Goal: Information Seeking & Learning: Compare options

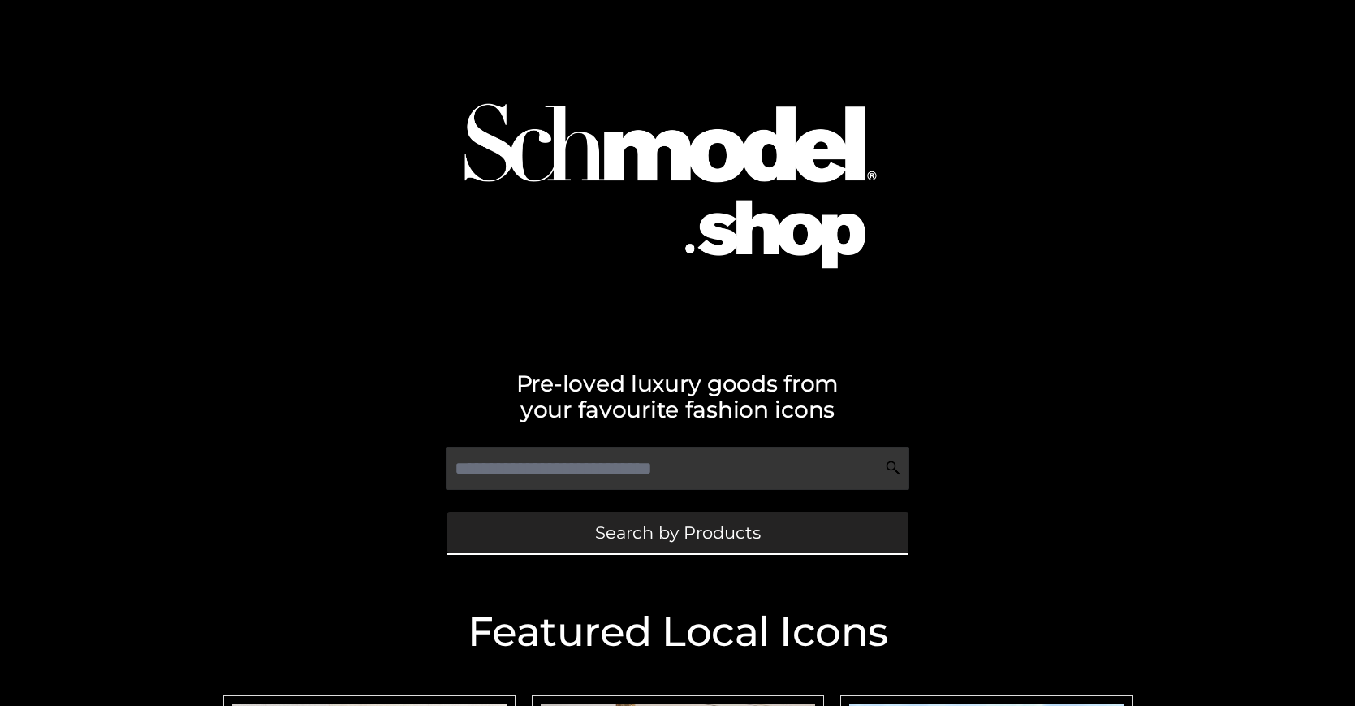
click at [677, 532] on span "Search by Products" at bounding box center [678, 532] width 166 height 17
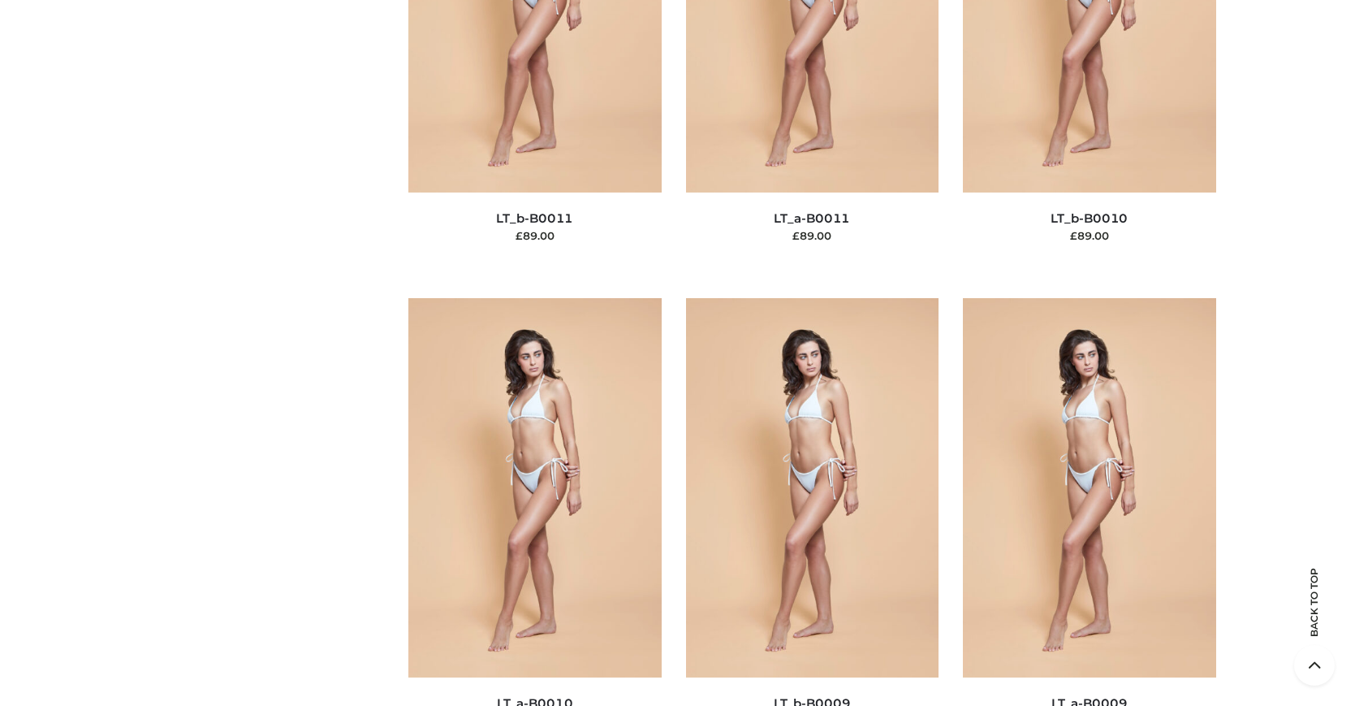
scroll to position [140, 0]
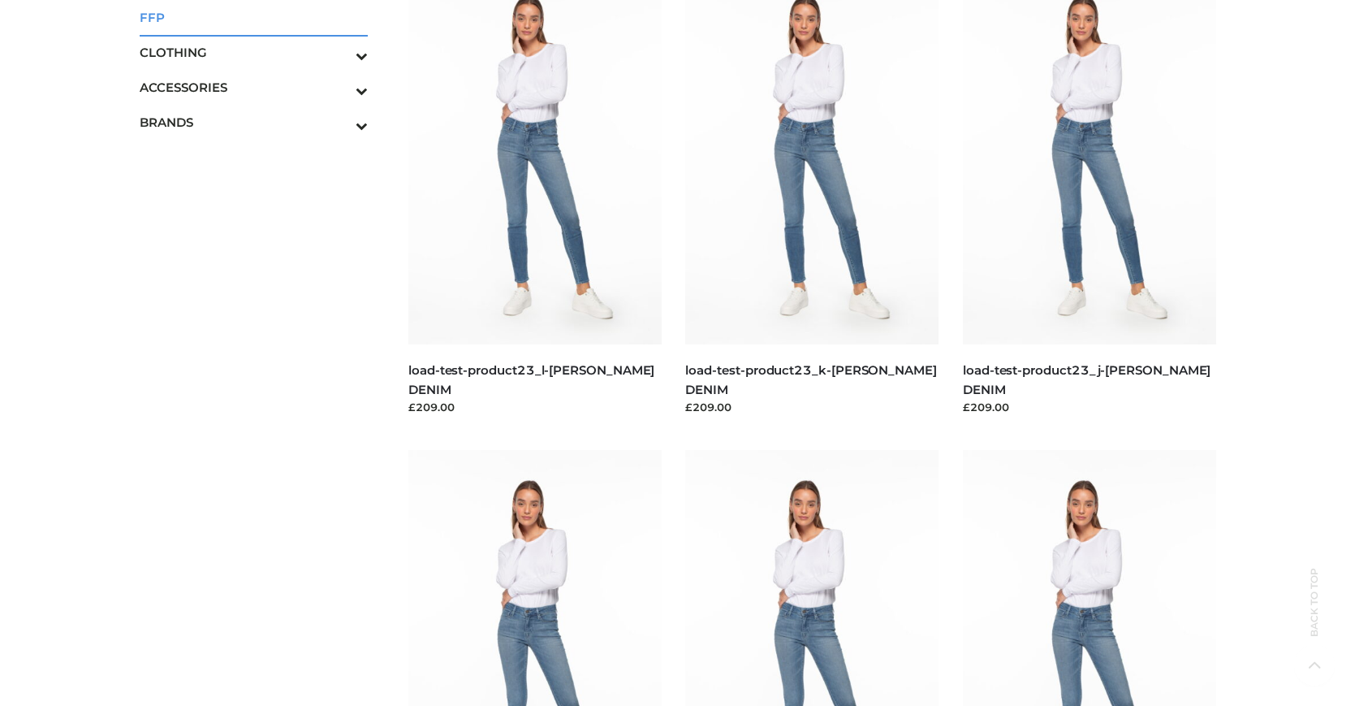
click at [253, 17] on span "FFP" at bounding box center [254, 17] width 229 height 19
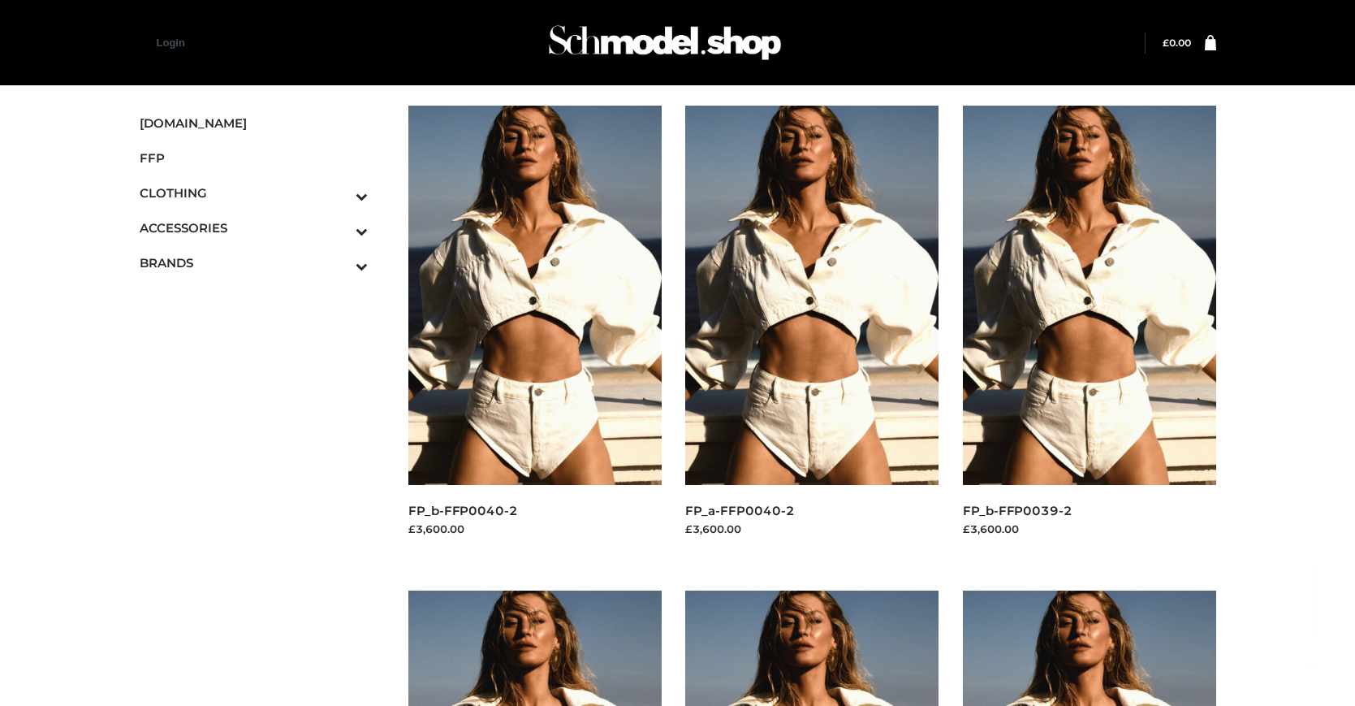
scroll to position [823, 0]
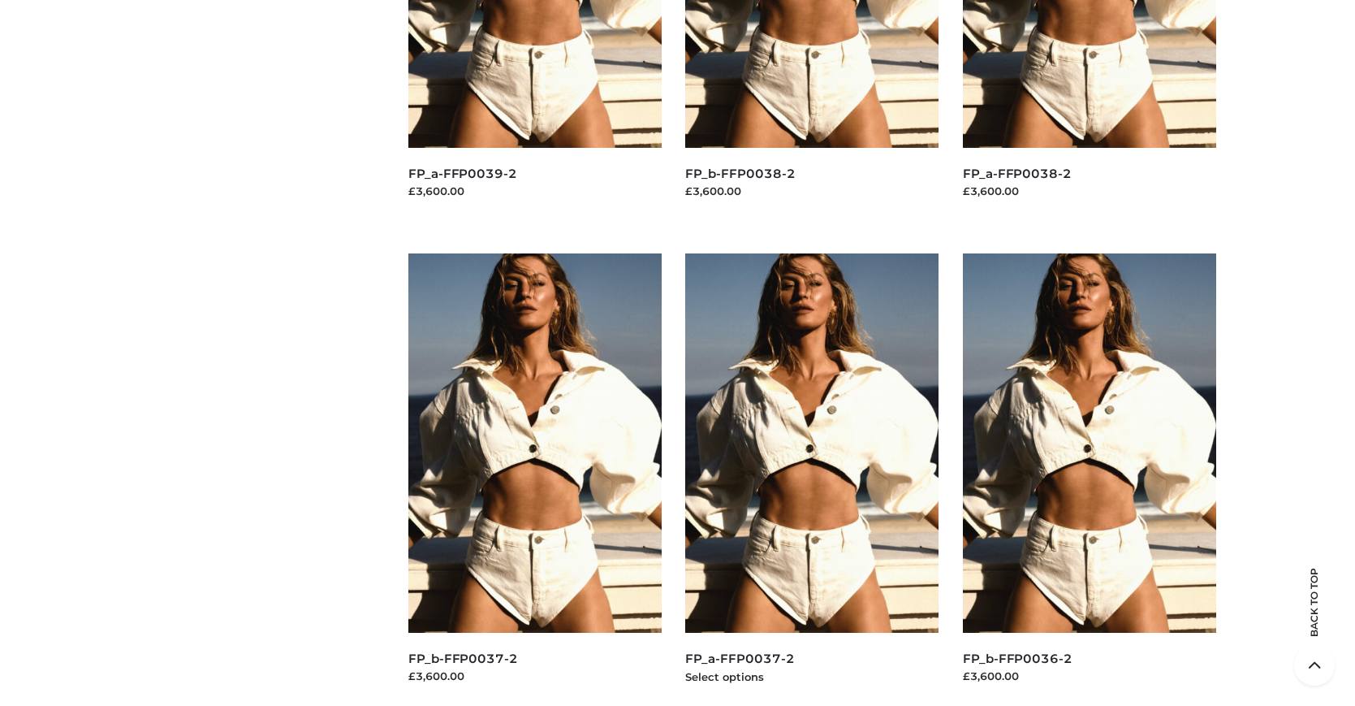
click at [812, 479] on img at bounding box center [811, 442] width 253 height 379
click at [1089, 479] on img at bounding box center [1089, 442] width 253 height 379
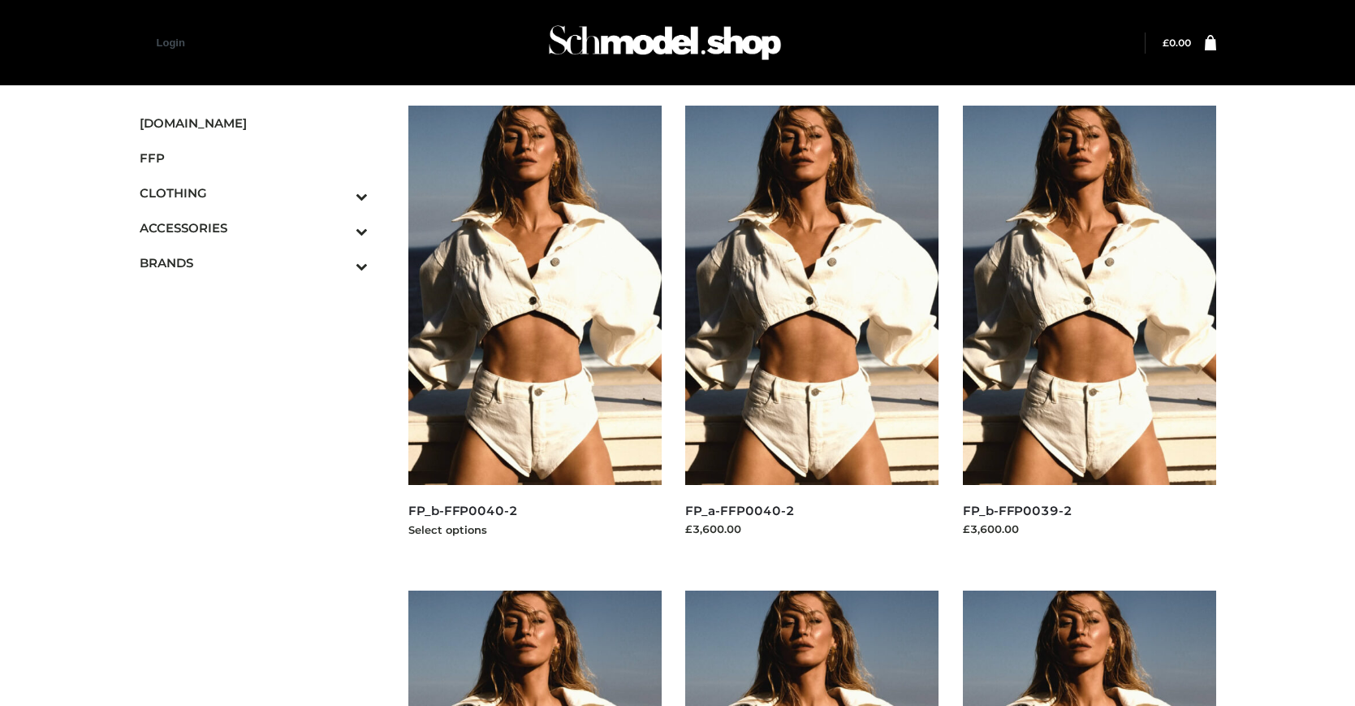
click at [534, 331] on img at bounding box center [534, 295] width 253 height 379
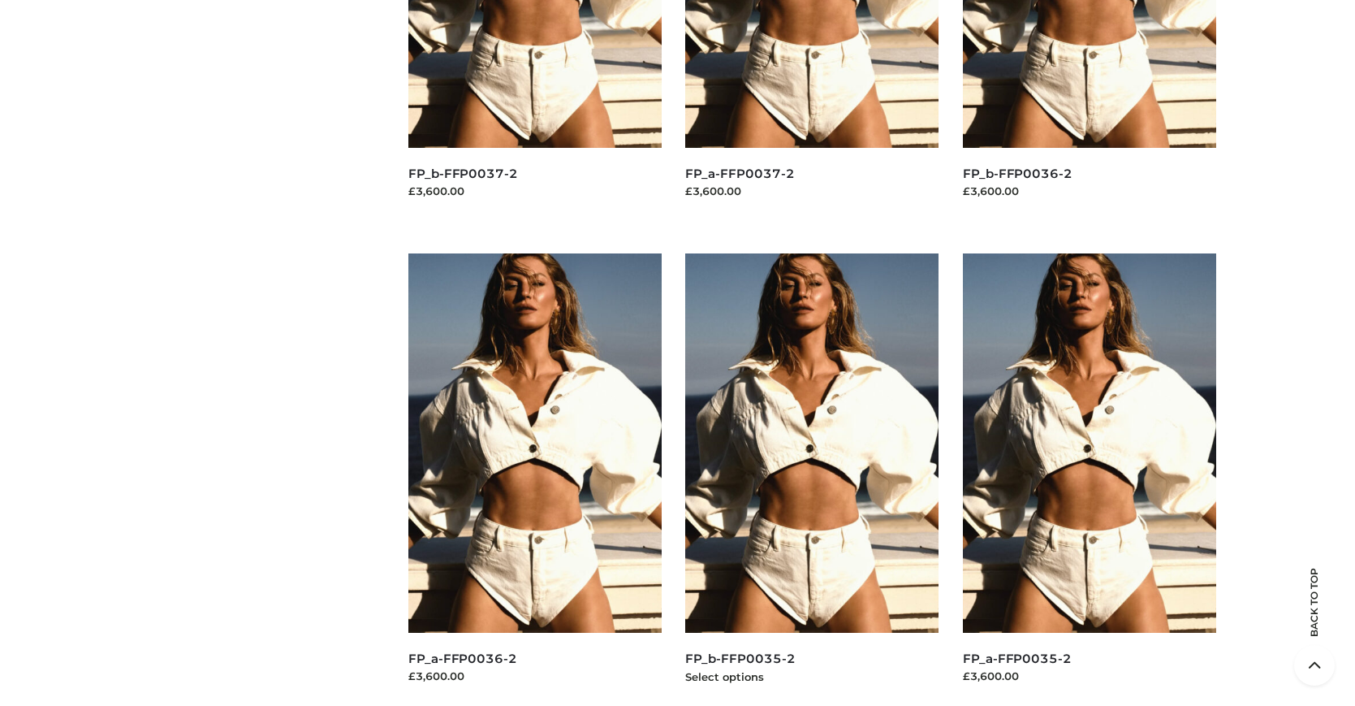
click at [812, 479] on img at bounding box center [811, 442] width 253 height 379
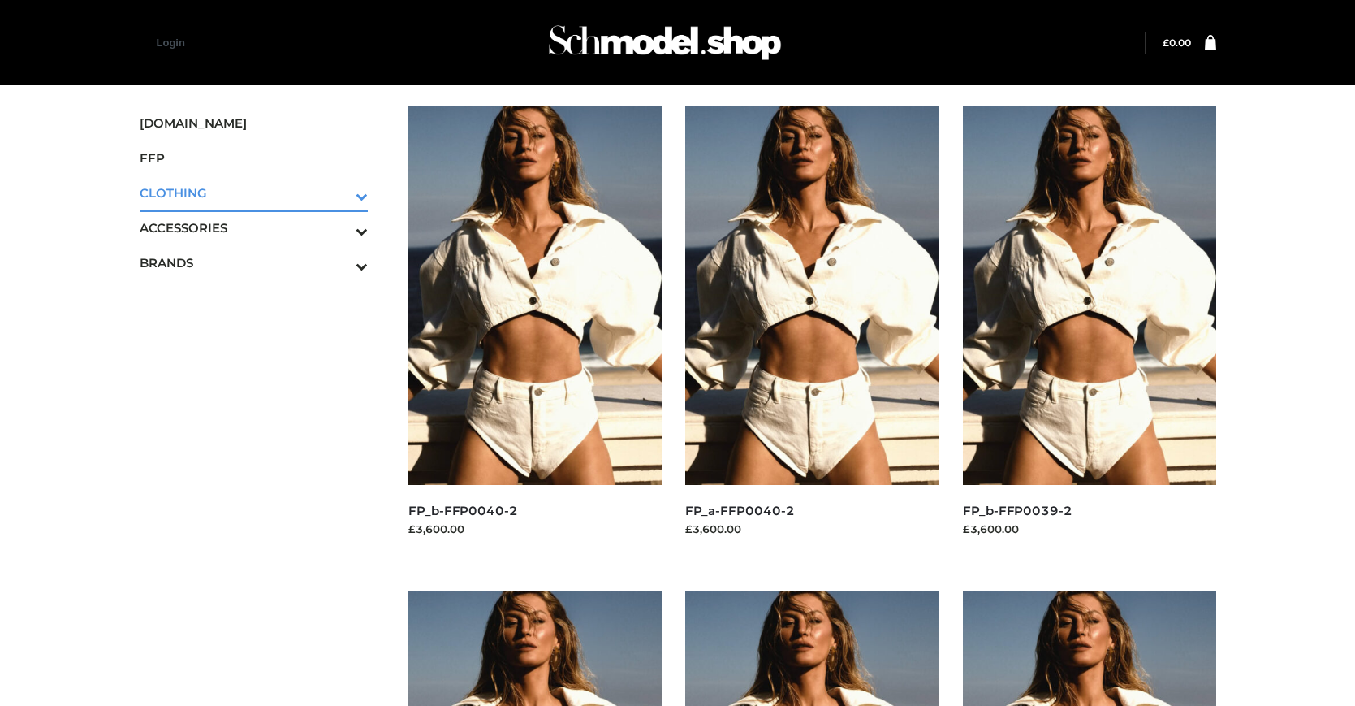
click at [339, 192] on icon "Toggle Submenu" at bounding box center [277, 196] width 182 height 19
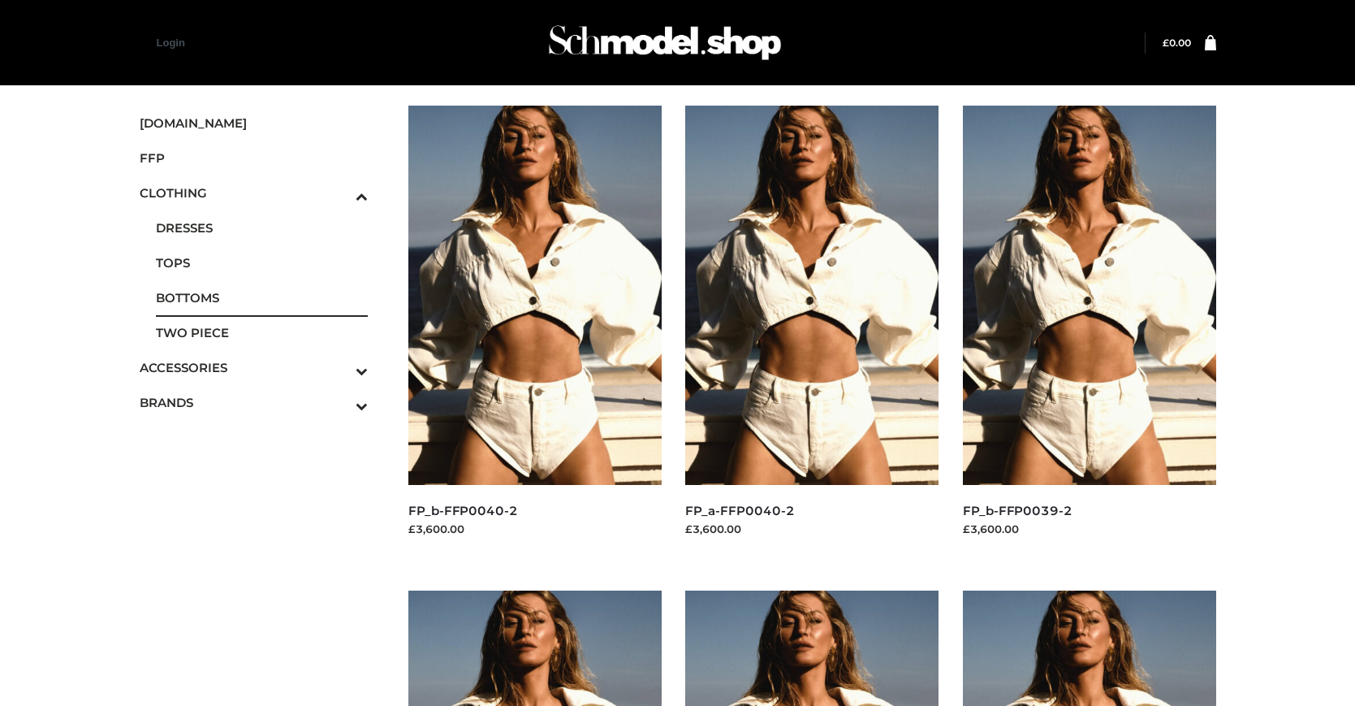
click at [261, 297] on span "BOTTOMS" at bounding box center [262, 297] width 213 height 19
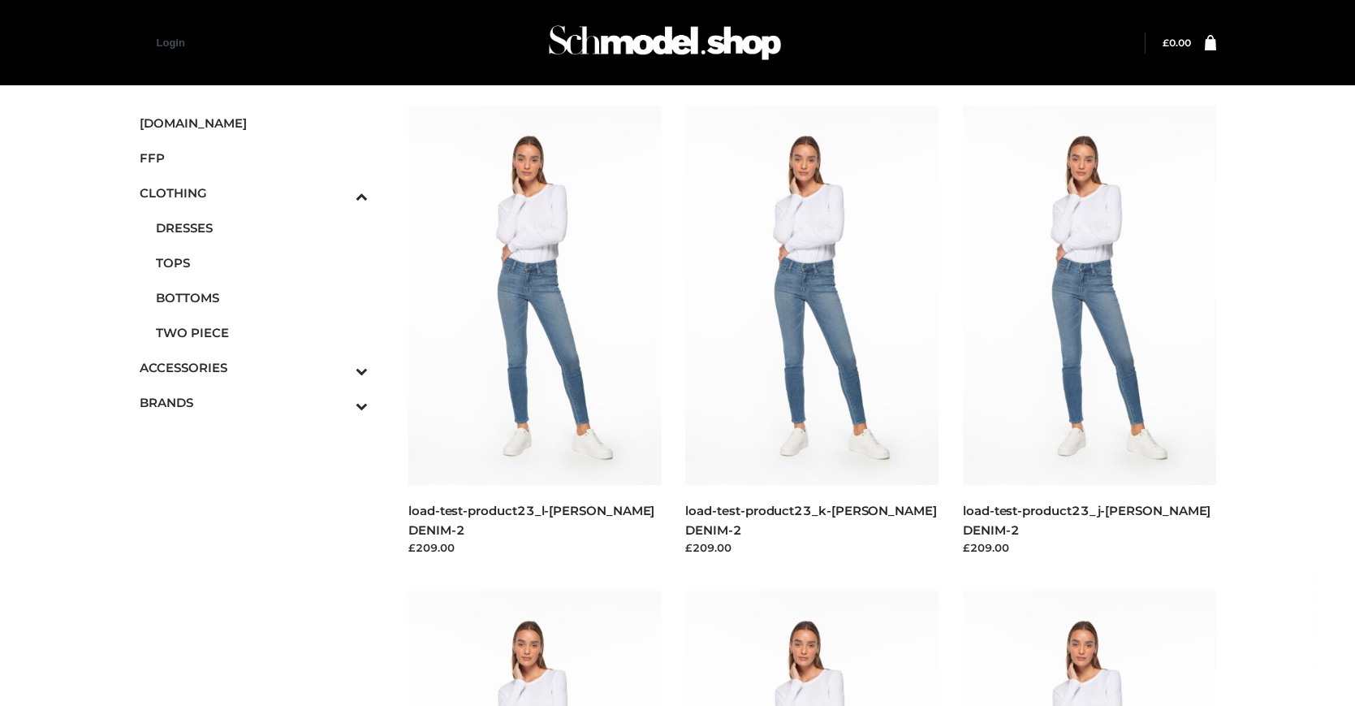
scroll to position [1307, 0]
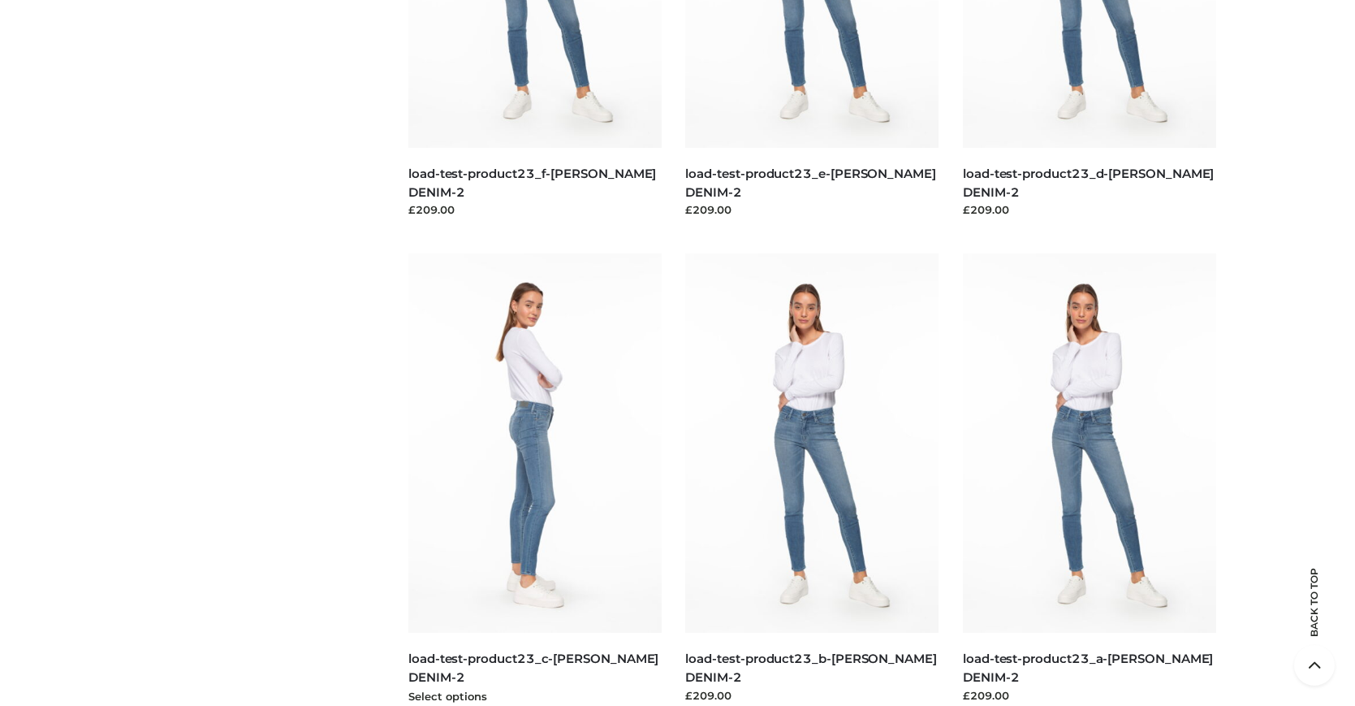
click at [534, 479] on img at bounding box center [534, 442] width 253 height 379
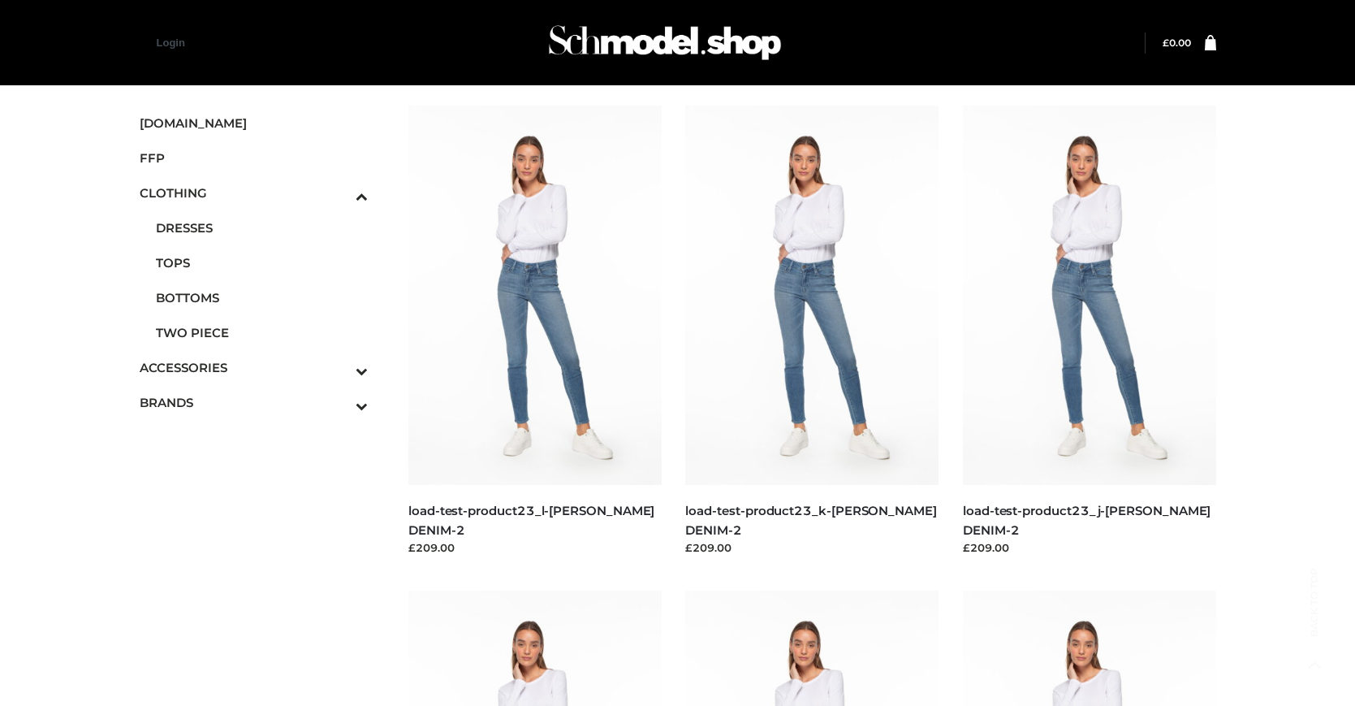
scroll to position [823, 0]
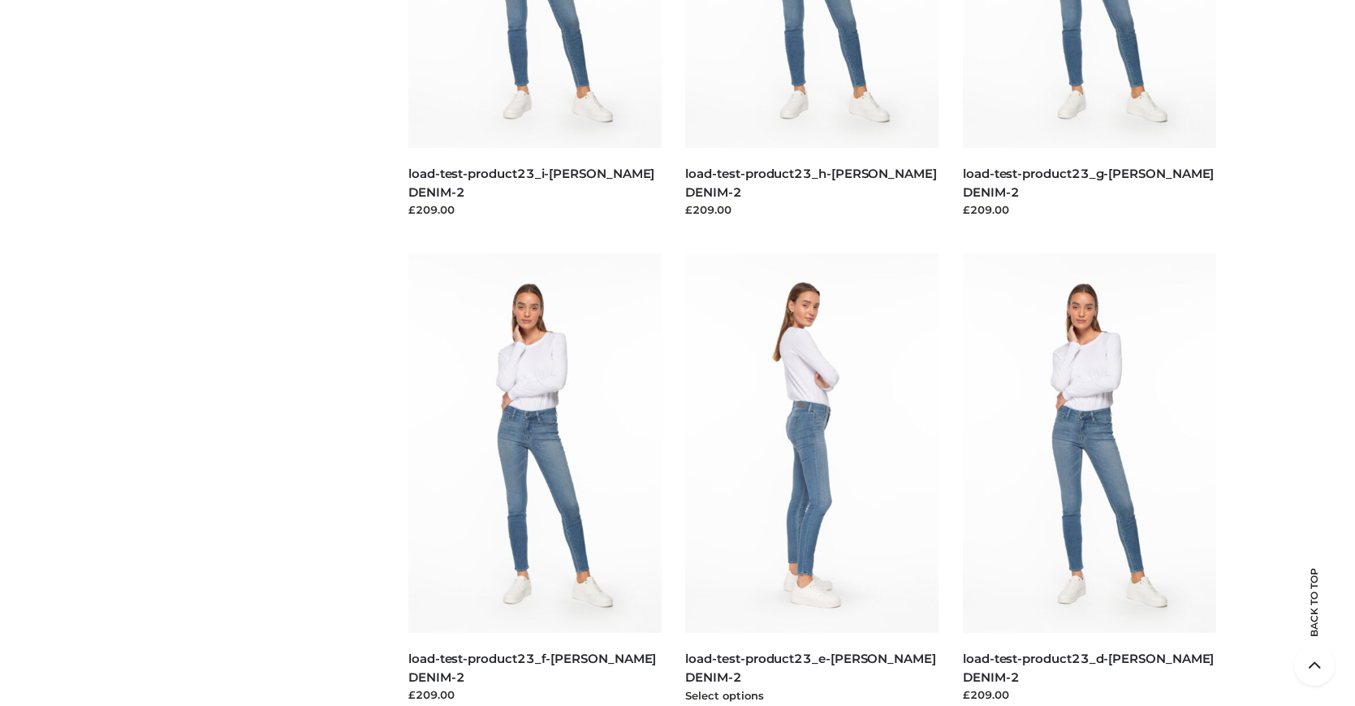
click at [812, 479] on img at bounding box center [811, 442] width 253 height 379
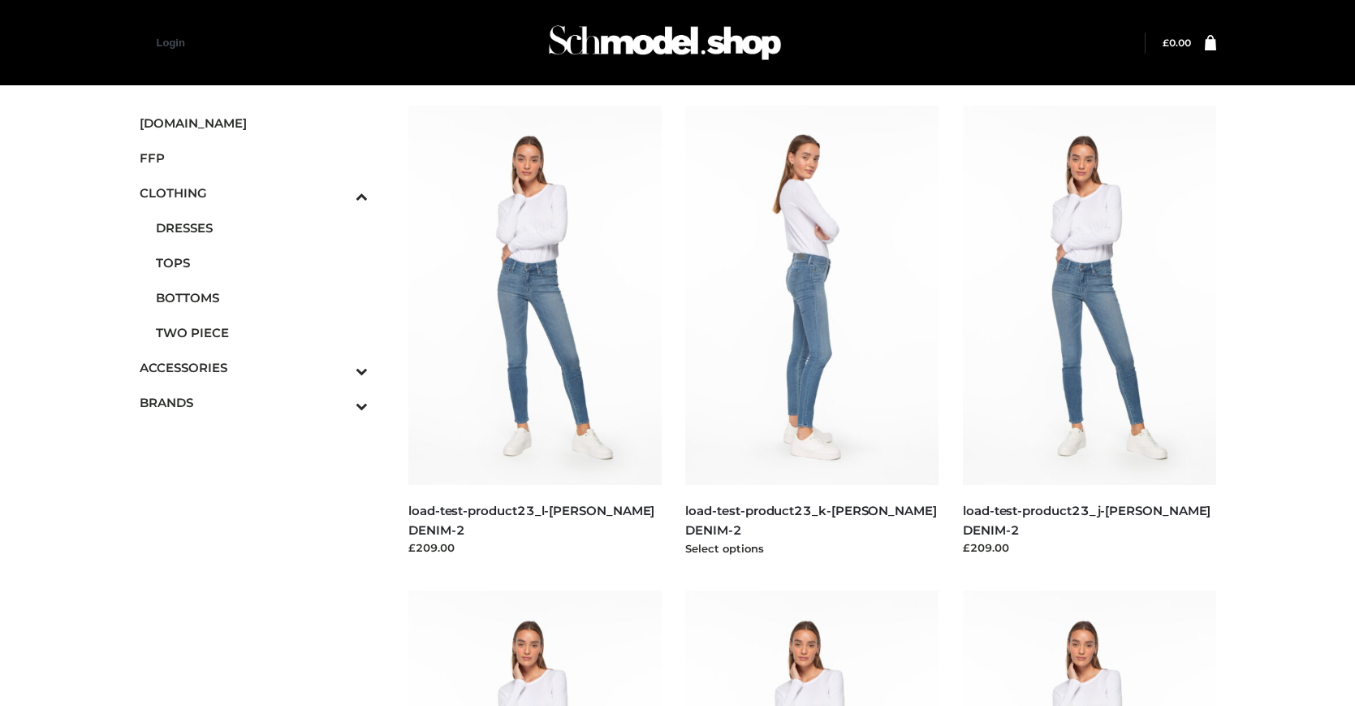
click at [812, 331] on img at bounding box center [811, 295] width 253 height 379
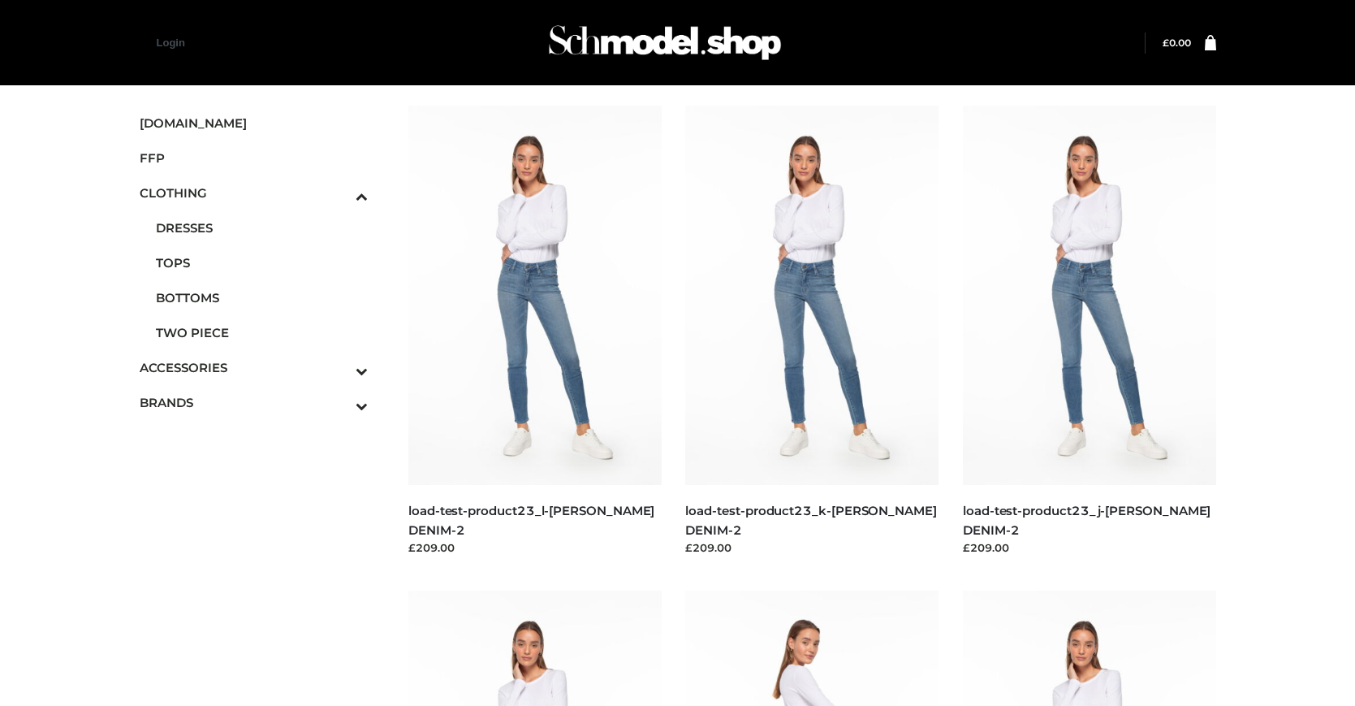
click at [339, 402] on icon "Toggle Submenu" at bounding box center [277, 405] width 182 height 19
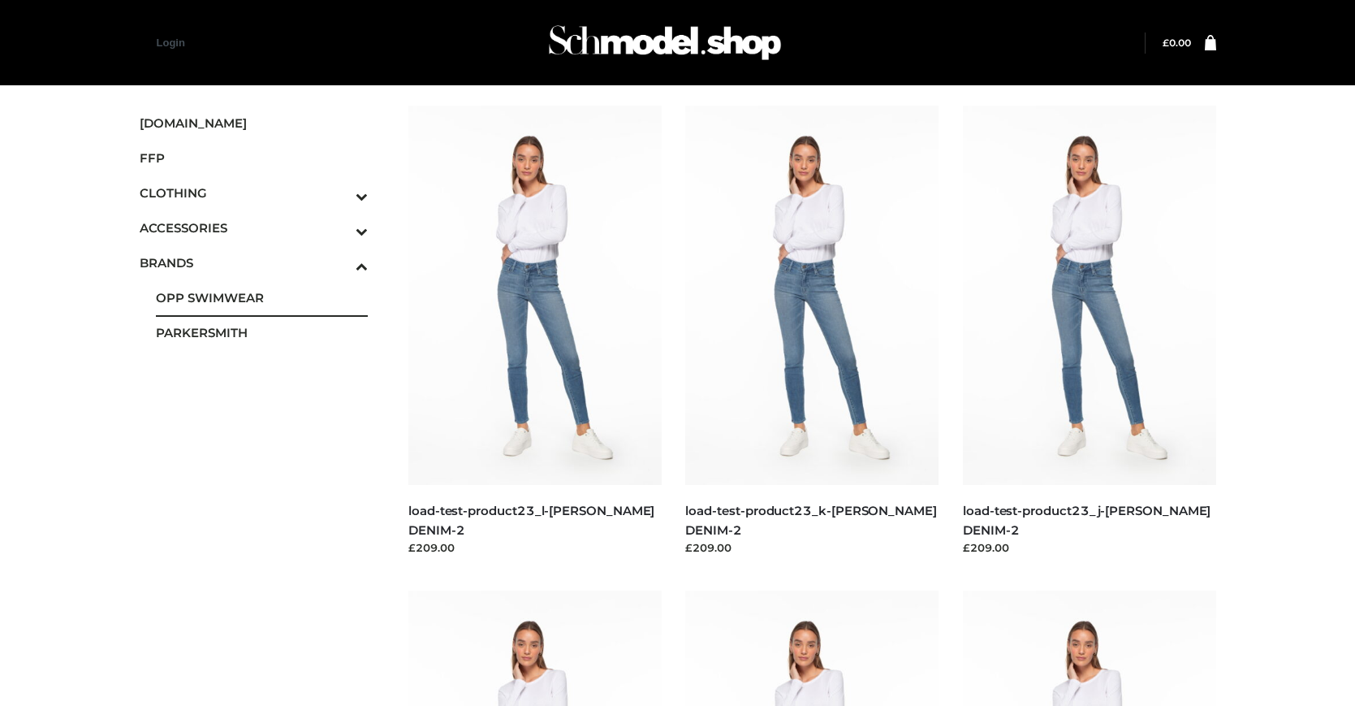
click at [261, 297] on span "OPP SWIMWEAR" at bounding box center [262, 297] width 213 height 19
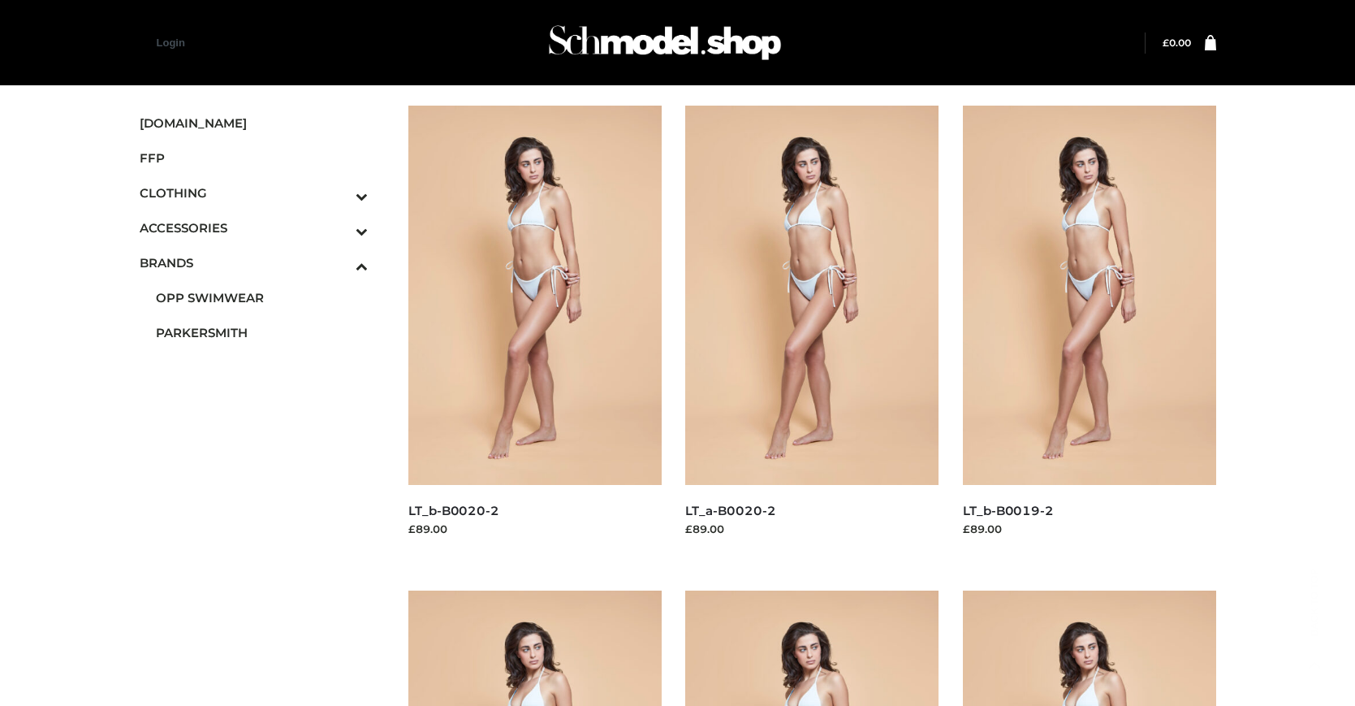
scroll to position [823, 0]
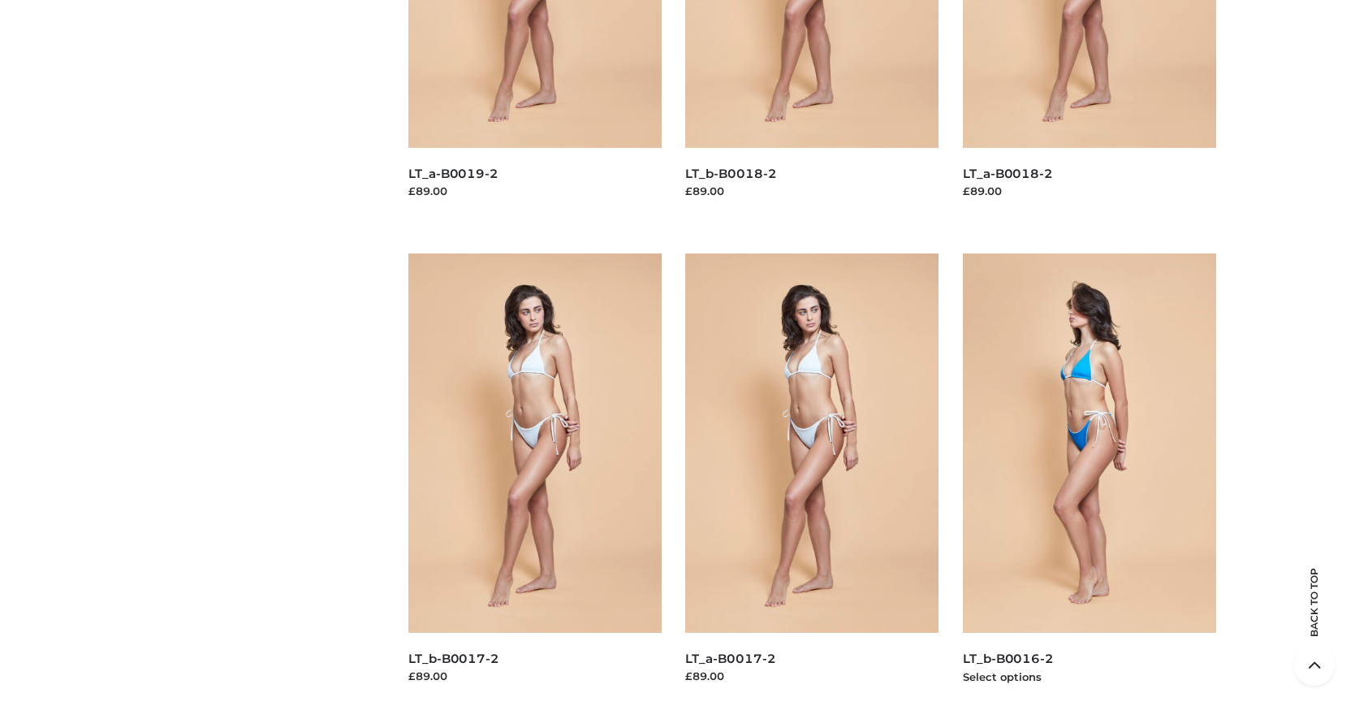
click at [1089, 479] on img at bounding box center [1089, 442] width 253 height 379
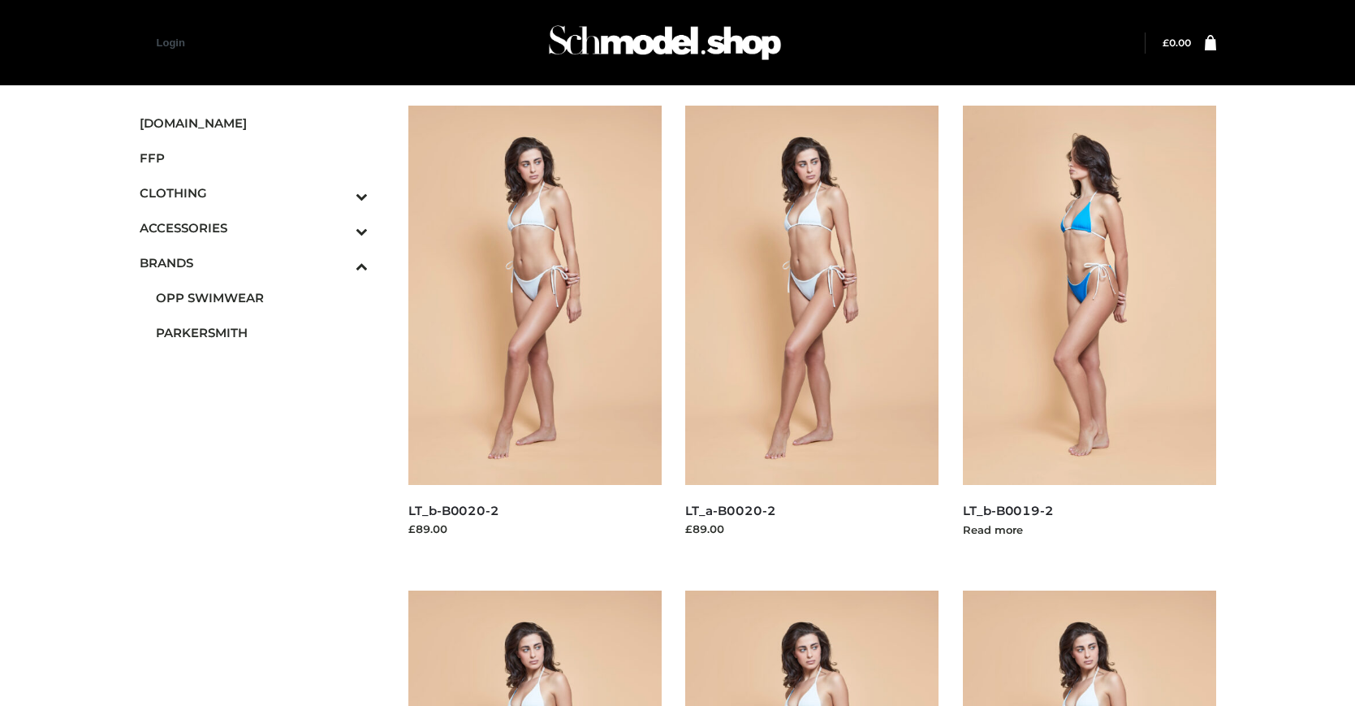
click at [1089, 331] on img at bounding box center [1089, 295] width 253 height 379
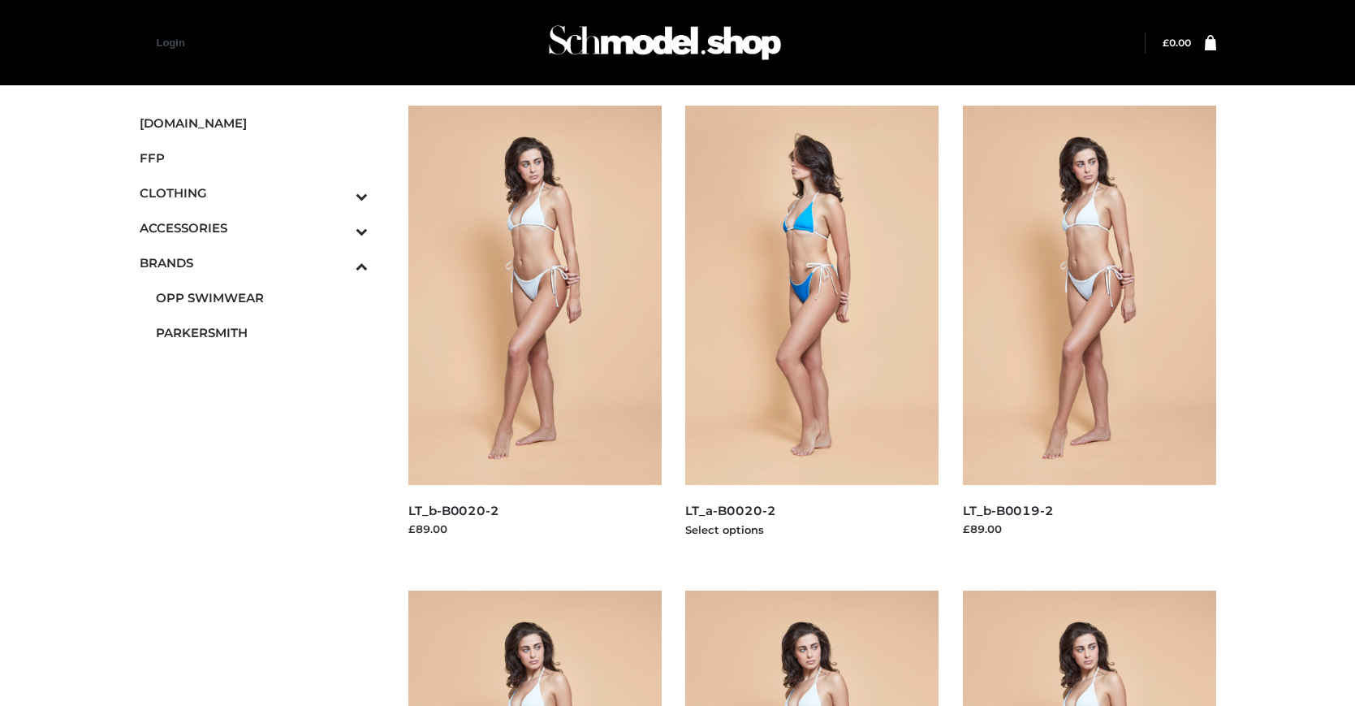
click at [812, 331] on img at bounding box center [811, 295] width 253 height 379
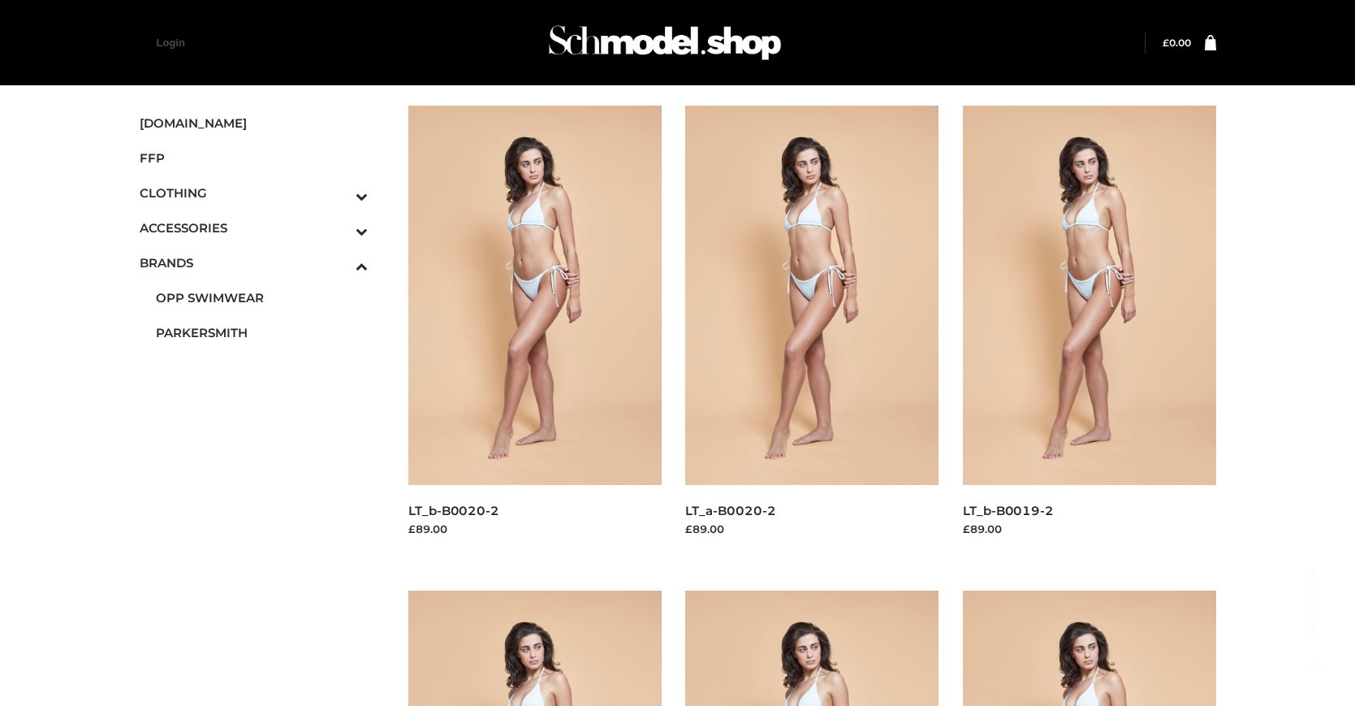
scroll to position [823, 0]
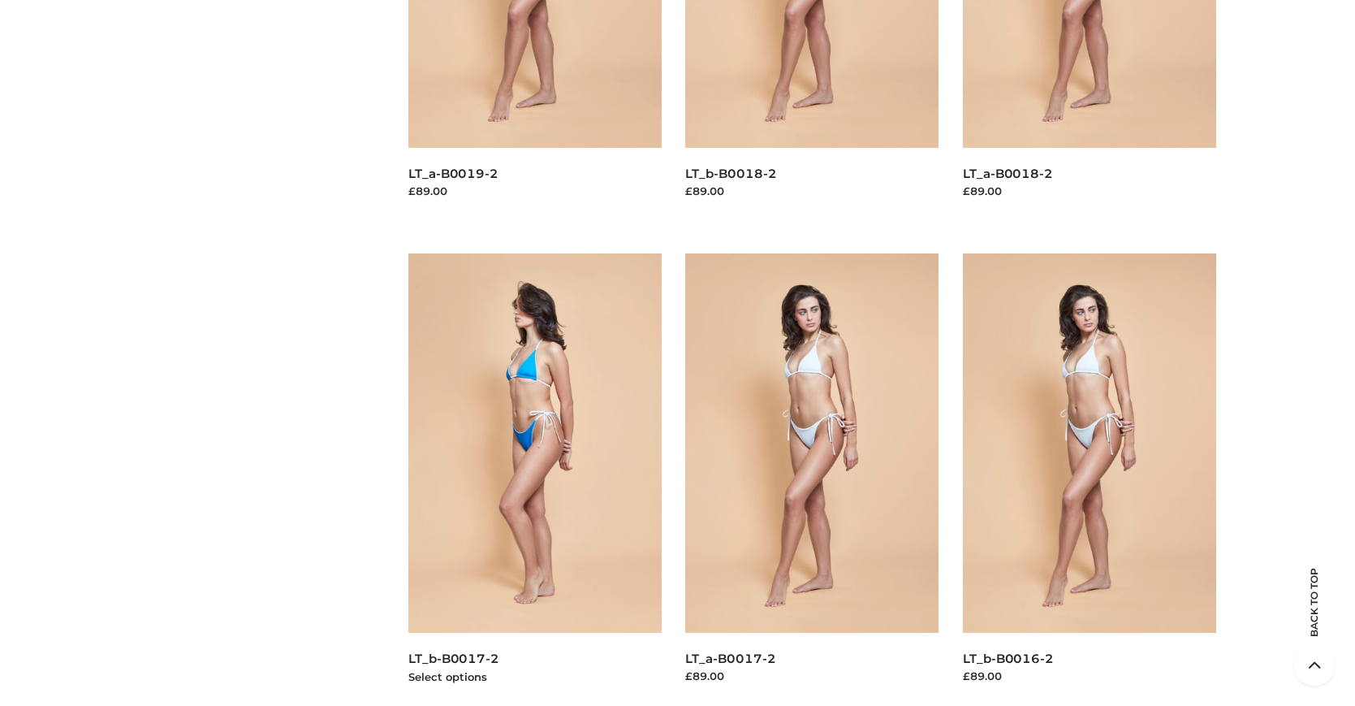
click at [534, 479] on img at bounding box center [534, 442] width 253 height 379
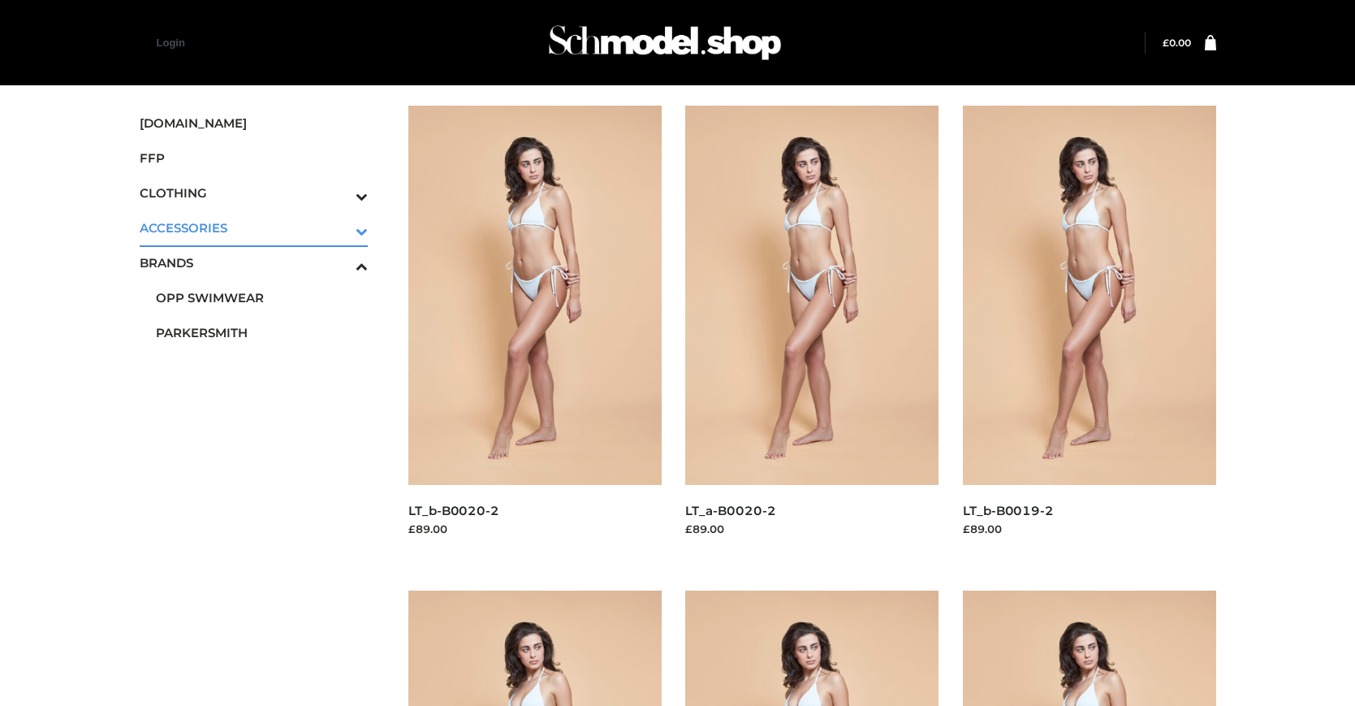
click at [339, 227] on icon "Toggle Submenu" at bounding box center [277, 231] width 182 height 19
click at [261, 297] on span "JEWELRY" at bounding box center [262, 297] width 213 height 19
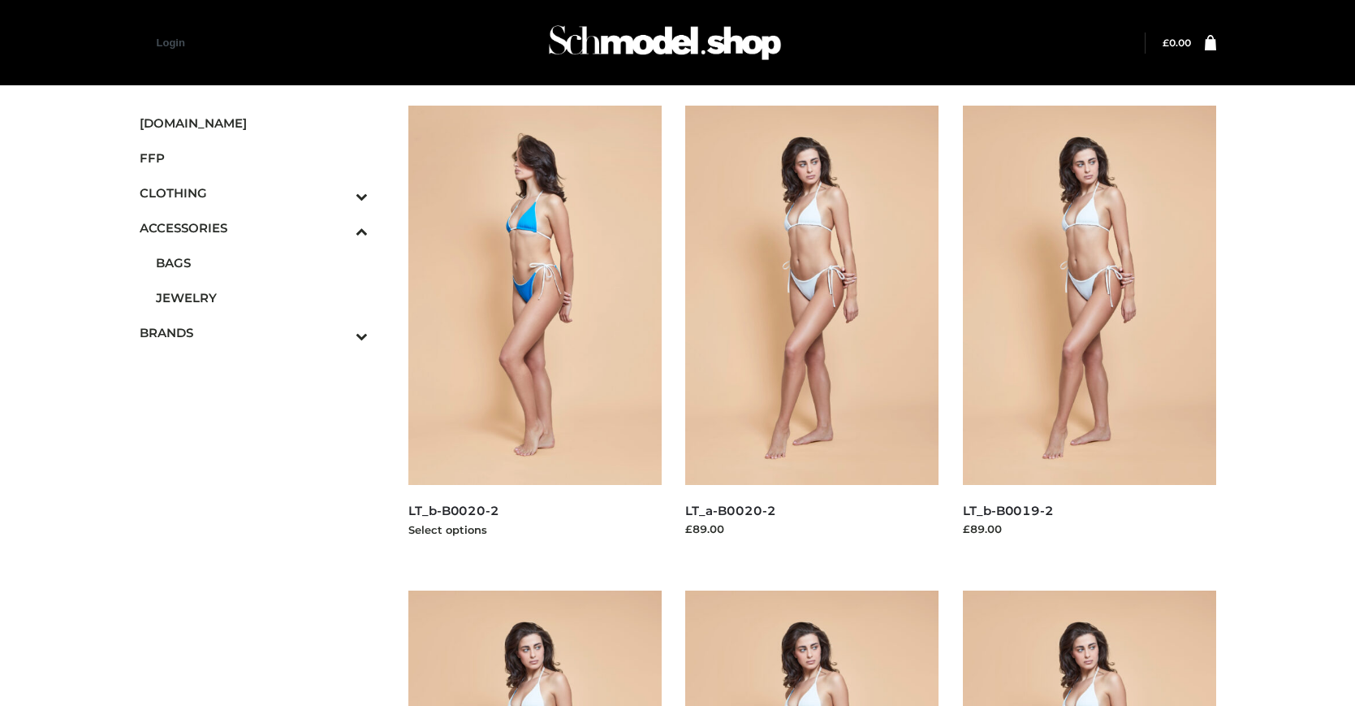
click at [534, 331] on img at bounding box center [534, 295] width 253 height 379
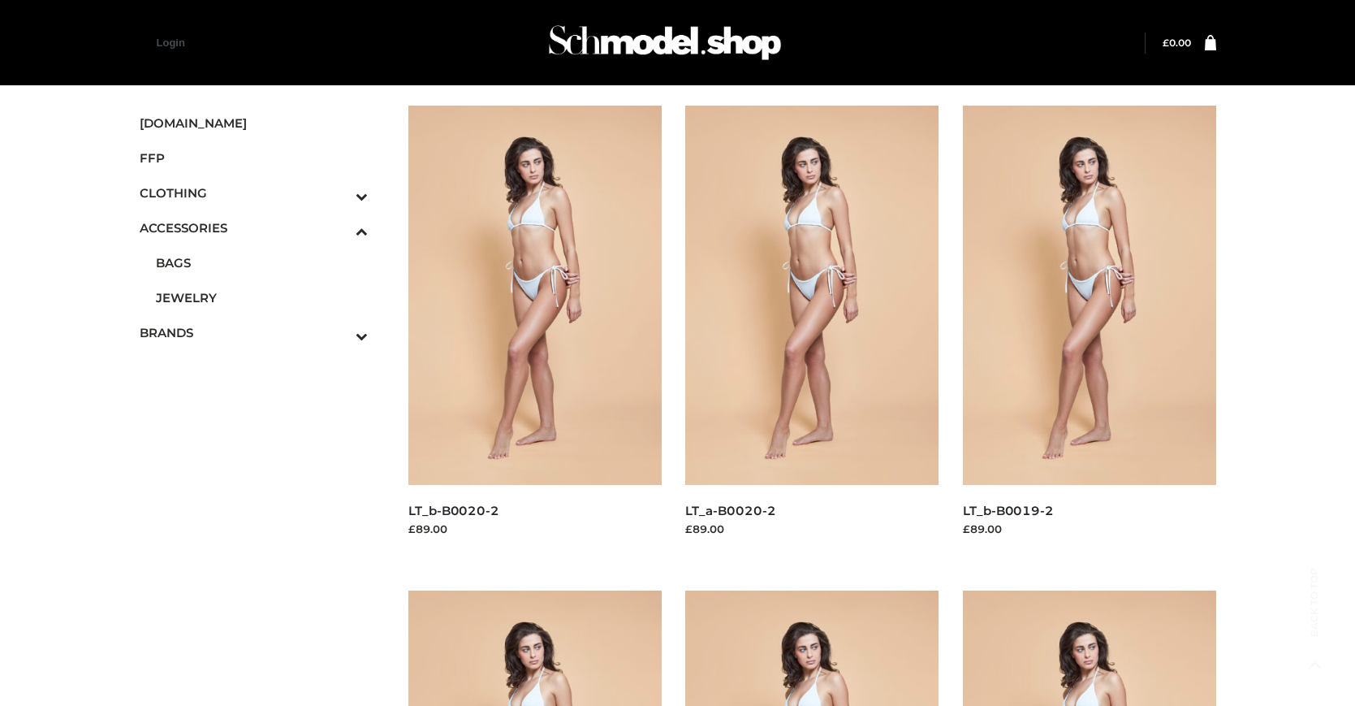
scroll to position [1307, 0]
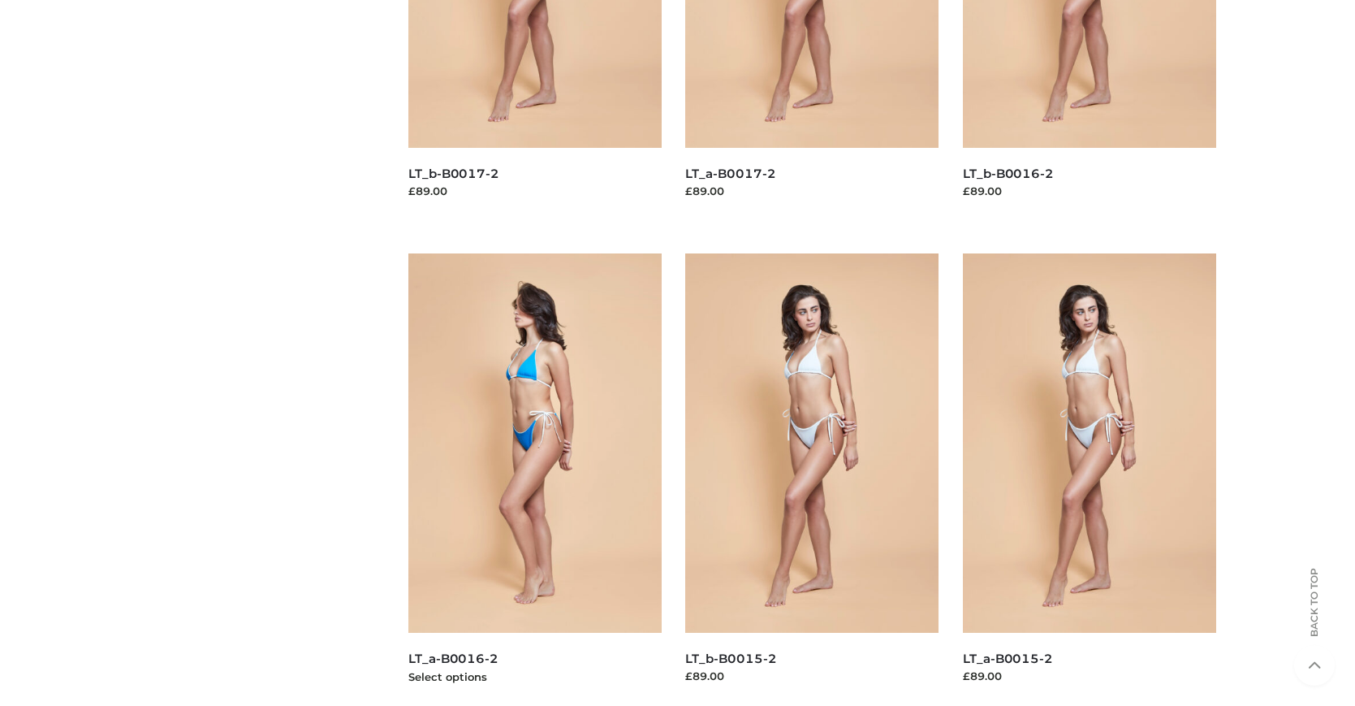
click at [534, 479] on img at bounding box center [534, 442] width 253 height 379
